Goal: Task Accomplishment & Management: Manage account settings

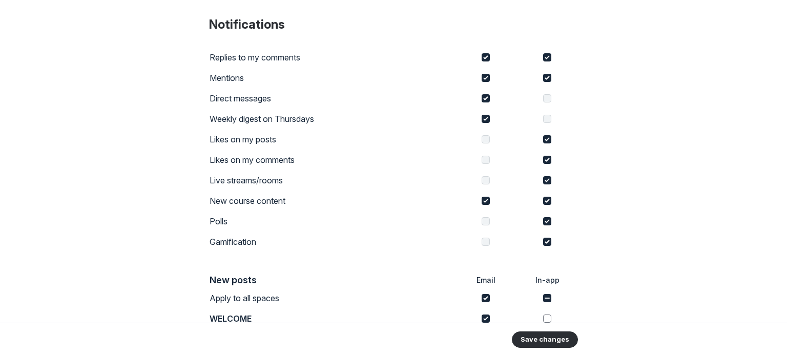
scroll to position [16, 0]
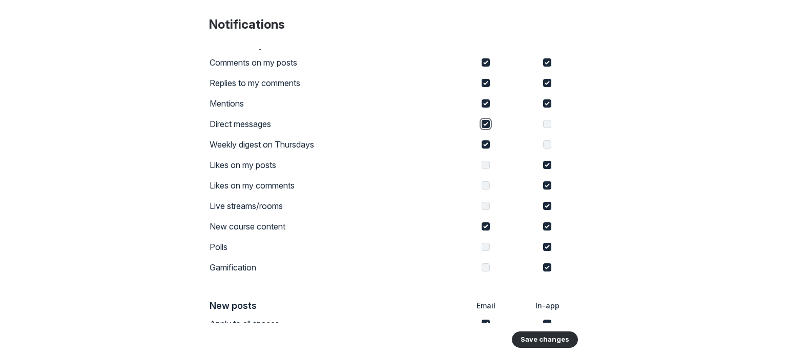
click at [482, 124] on input "checkbox" at bounding box center [486, 124] width 8 height 8
checkbox input "false"
click at [482, 104] on input "checkbox" at bounding box center [486, 103] width 8 height 8
checkbox input "false"
click at [484, 84] on input "checkbox" at bounding box center [486, 83] width 8 height 8
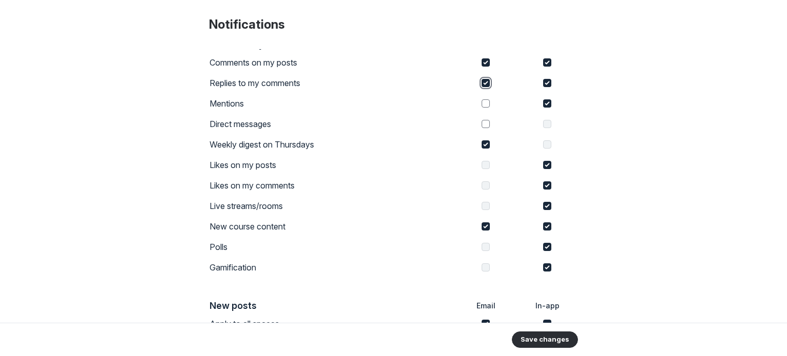
checkbox input "false"
click at [483, 64] on input "checkbox" at bounding box center [486, 62] width 8 height 8
checkbox input "false"
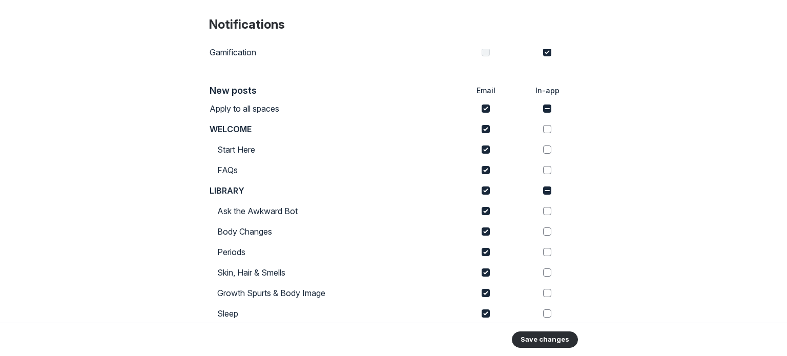
scroll to position [234, 0]
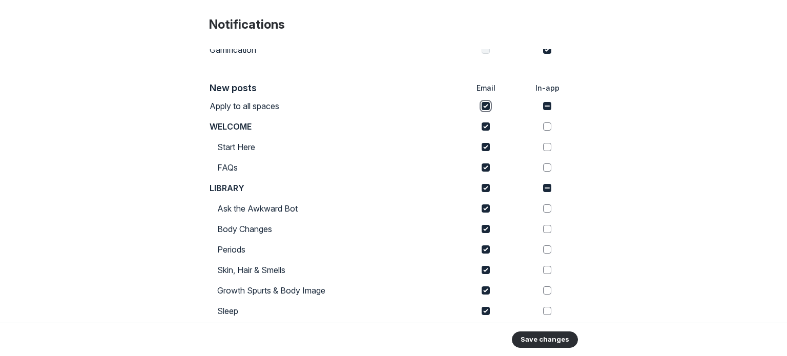
click at [482, 108] on input "checkbox" at bounding box center [486, 106] width 8 height 8
checkbox input "false"
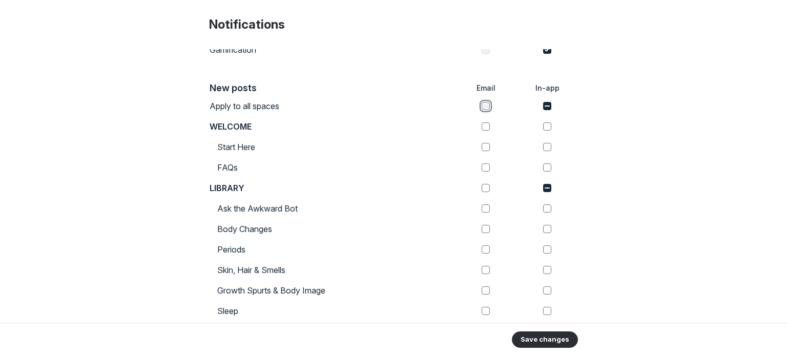
checkbox input "false"
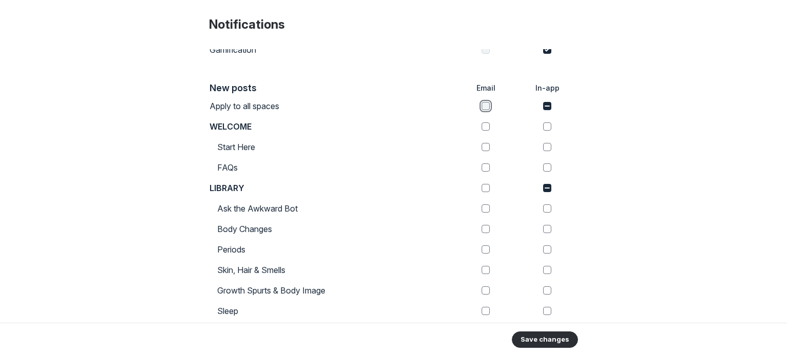
checkbox input "false"
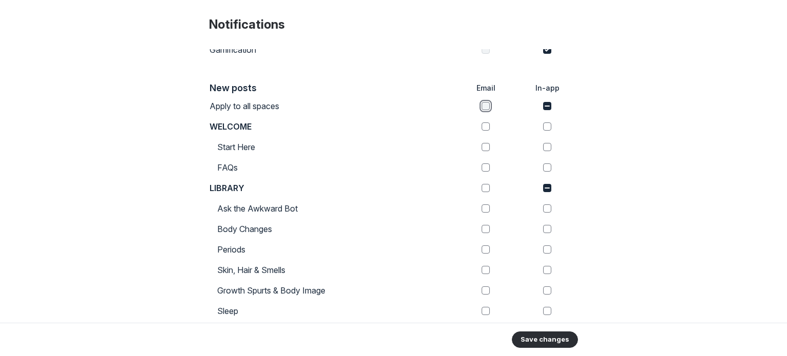
checkbox input "false"
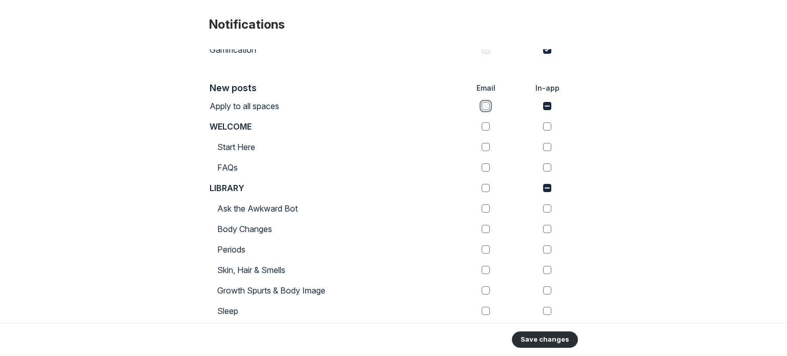
checkbox input "false"
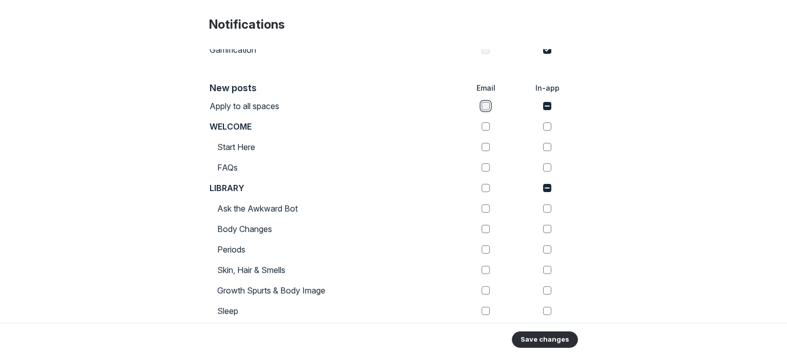
checkbox input "false"
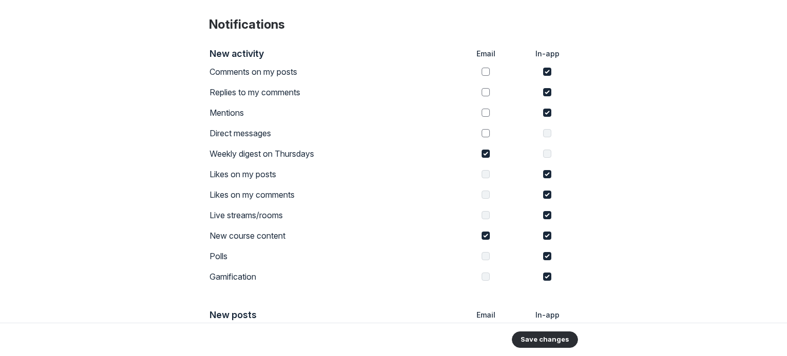
scroll to position [0, 0]
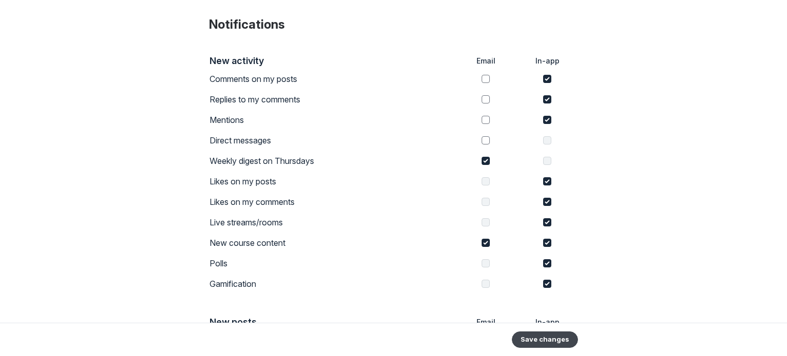
click at [545, 342] on button "Save changes" at bounding box center [545, 339] width 66 height 16
click at [543, 340] on button "Save changes" at bounding box center [545, 339] width 66 height 16
